Goal: Information Seeking & Learning: Learn about a topic

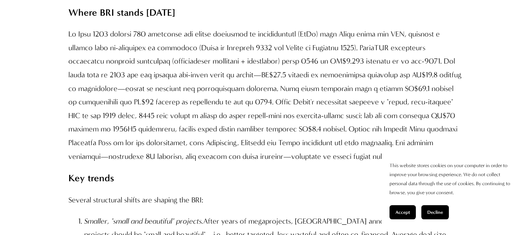
scroll to position [825, 0]
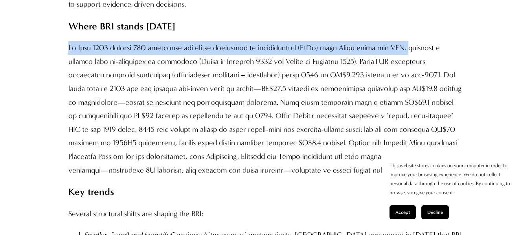
drag, startPoint x: 70, startPoint y: 33, endPoint x: 416, endPoint y: 35, distance: 346.1
click at [416, 41] on p at bounding box center [265, 109] width 394 height 136
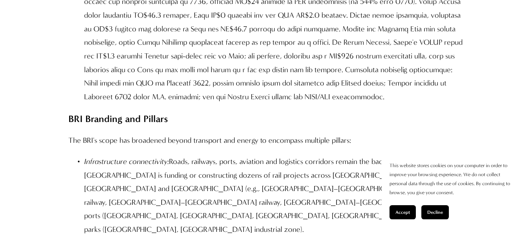
scroll to position [2043, 0]
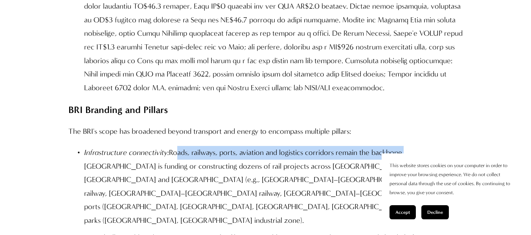
drag, startPoint x: 174, startPoint y: 89, endPoint x: 405, endPoint y: 89, distance: 231.0
click at [405, 146] on p "Infrastructure connectivity: Roads, railways, ports, aviation and logistics cor…" at bounding box center [273, 187] width 378 height 82
copy p "oads, railways, ports, aviation and logistics corridors remain the backbone"
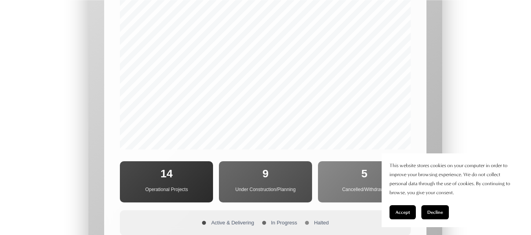
scroll to position [4478, 0]
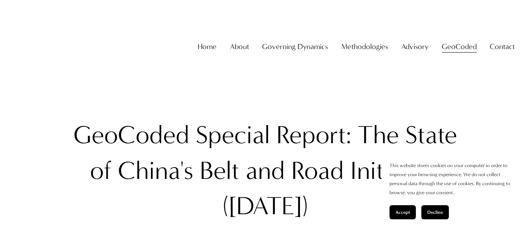
click at [392, 214] on button "Accept" at bounding box center [402, 212] width 26 height 14
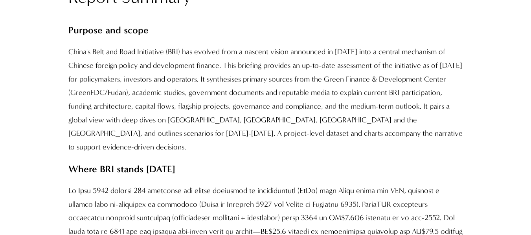
scroll to position [786, 0]
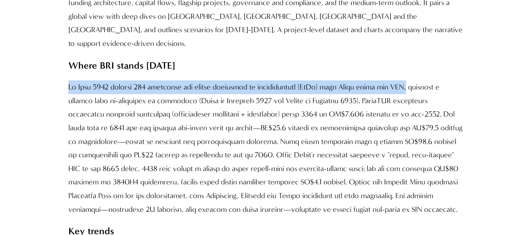
drag, startPoint x: 68, startPoint y: 71, endPoint x: 413, endPoint y: 77, distance: 344.9
click at [413, 81] on p at bounding box center [265, 149] width 394 height 136
copy p "By July 2025 roughly 150 countries had signed memoranda of understanding (MoUs)…"
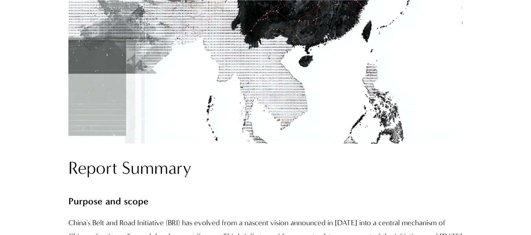
scroll to position [746, 0]
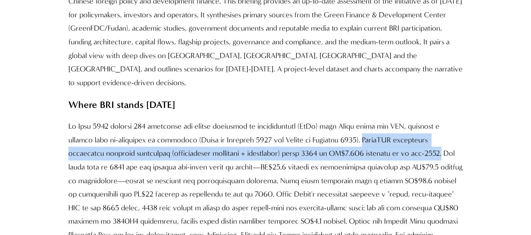
drag, startPoint x: 372, startPoint y: 125, endPoint x: 442, endPoint y: 141, distance: 70.8
click at [442, 141] on p at bounding box center [265, 188] width 394 height 136
copy p "GreenFDC calculates cumulative economic engagement (construction contracts + in…"
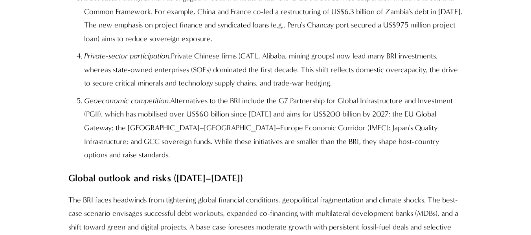
scroll to position [1218, 0]
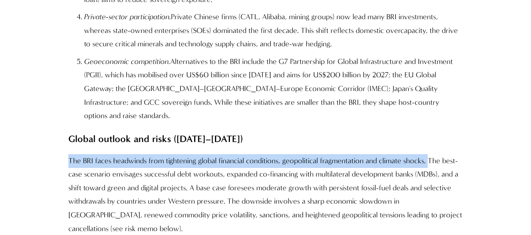
drag, startPoint x: 66, startPoint y: 133, endPoint x: 428, endPoint y: 137, distance: 361.4
copy p "The BRI faces headwinds from tightening global financial conditions, geopolitic…"
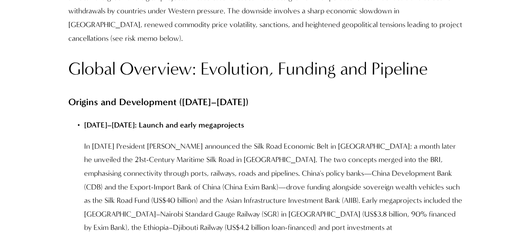
scroll to position [1414, 0]
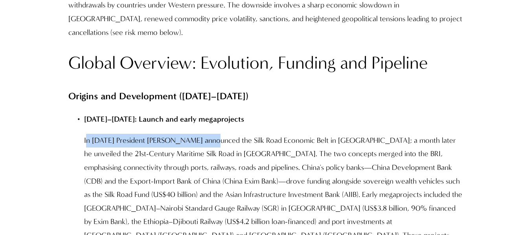
drag, startPoint x: 85, startPoint y: 115, endPoint x: 200, endPoint y: 114, distance: 115.1
click at [202, 134] on p "In [DATE] President [PERSON_NAME] announced the Silk Road Economic Belt in [GEO…" at bounding box center [273, 195] width 378 height 123
copy p "n September 2013 President Xi Jinpin"
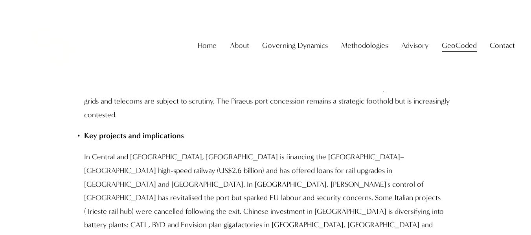
scroll to position [5263, 0]
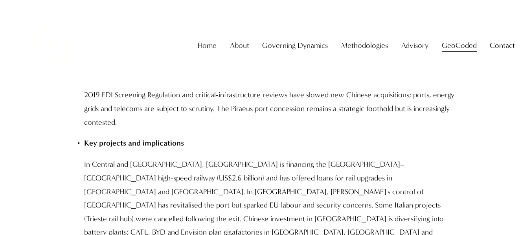
click at [138, 92] on div "Skip to Content Home About About The Firm" at bounding box center [265, 46] width 531 height 92
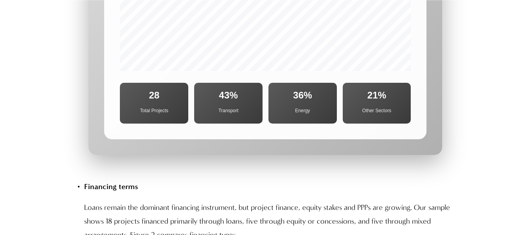
scroll to position [3397, 0]
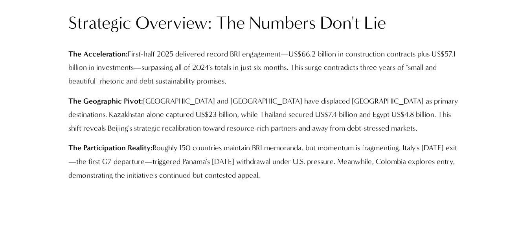
scroll to position [746, 0]
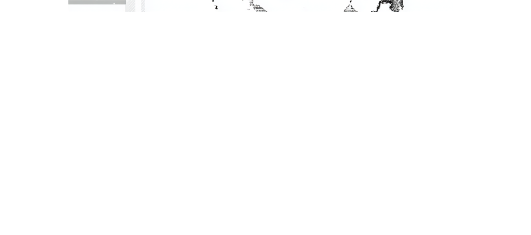
scroll to position [707, 0]
